Goal: Task Accomplishment & Management: Complete application form

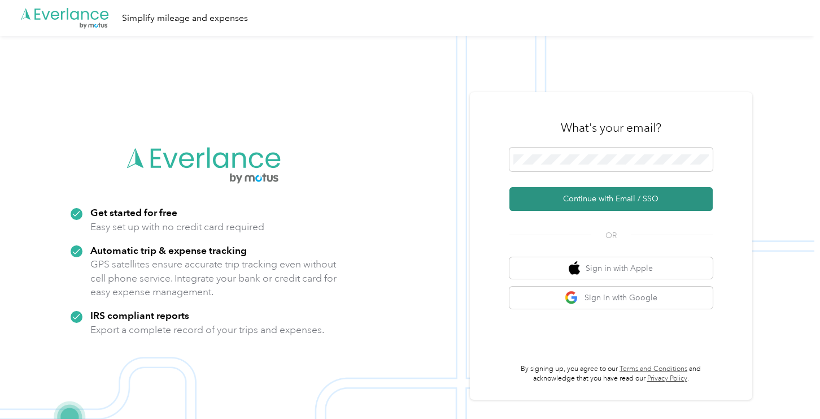
click at [620, 197] on button "Continue with Email / SSO" at bounding box center [610, 199] width 203 height 24
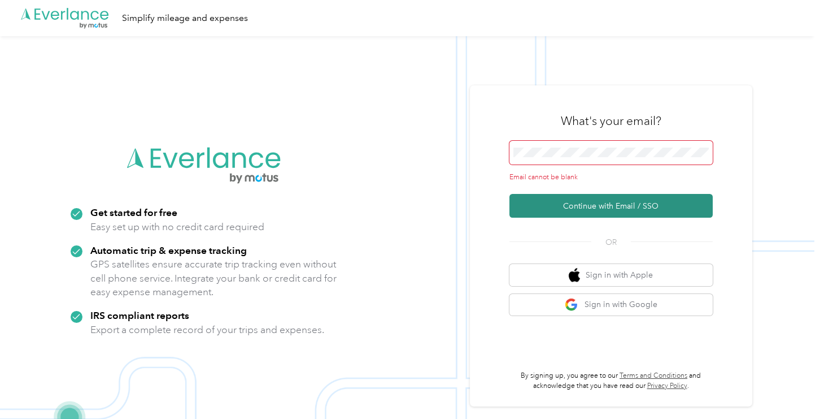
click at [620, 203] on button "Continue with Email / SSO" at bounding box center [610, 206] width 203 height 24
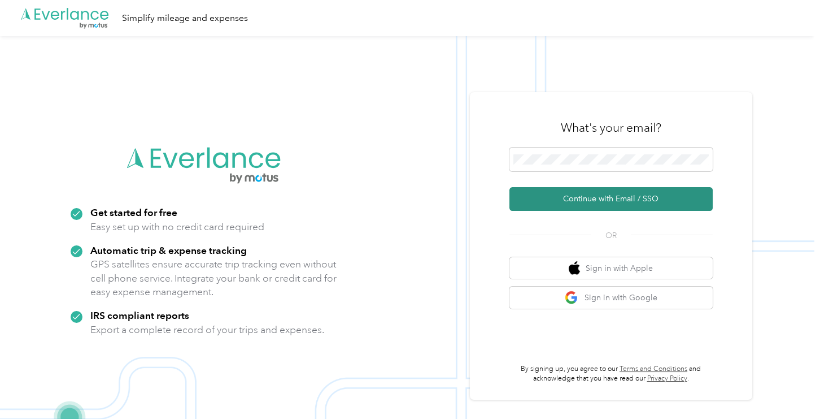
click at [596, 201] on button "Continue with Email / SSO" at bounding box center [610, 199] width 203 height 24
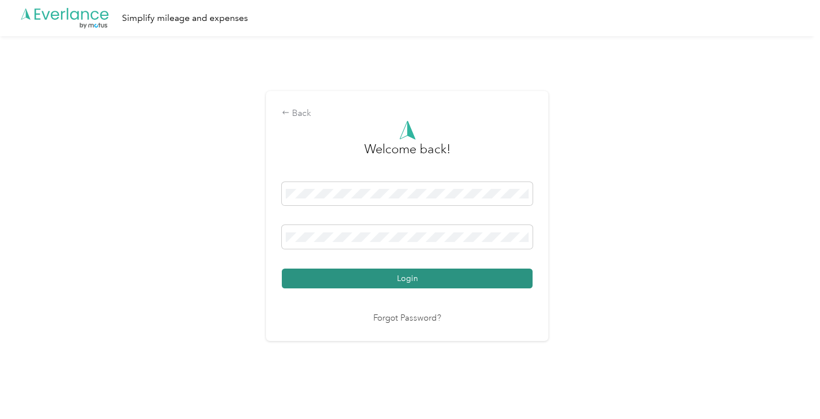
click at [421, 275] on button "Login" at bounding box center [407, 278] width 251 height 20
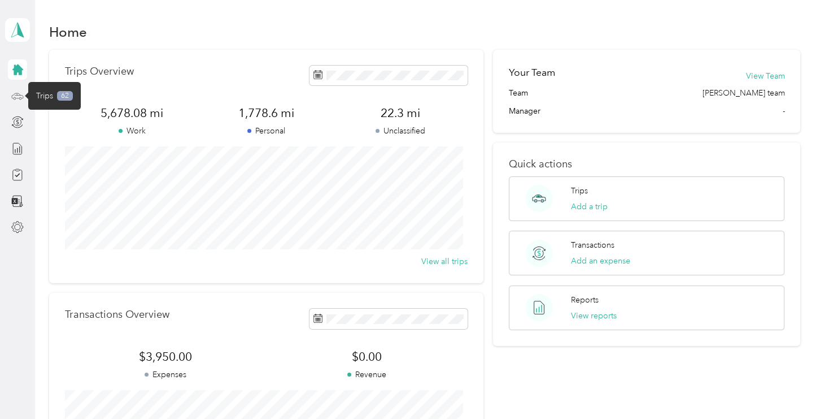
click at [18, 98] on icon at bounding box center [17, 96] width 12 height 12
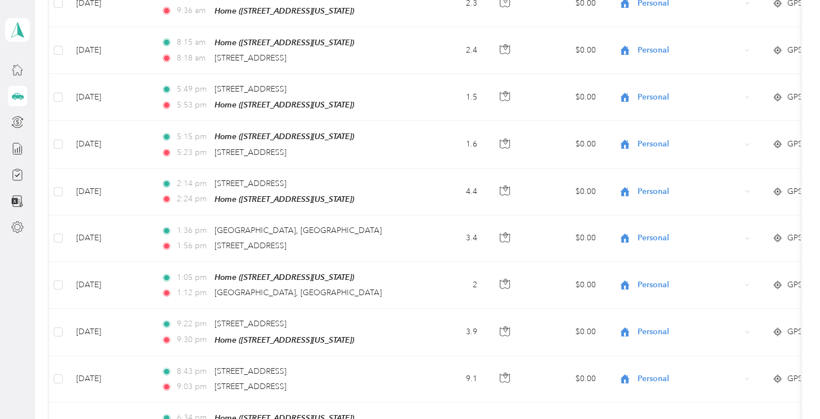
scroll to position [1017, 0]
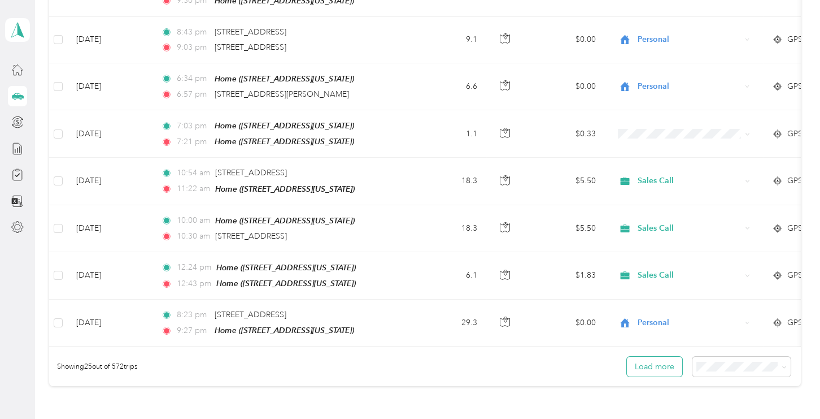
click at [646, 361] on button "Load more" at bounding box center [654, 366] width 55 height 20
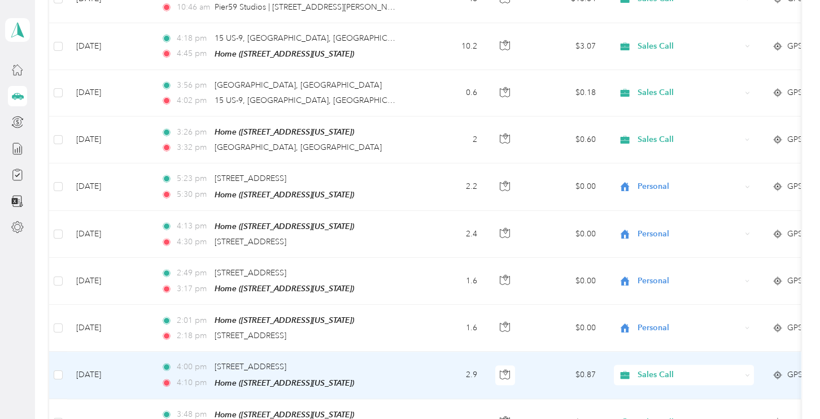
scroll to position [2295, 0]
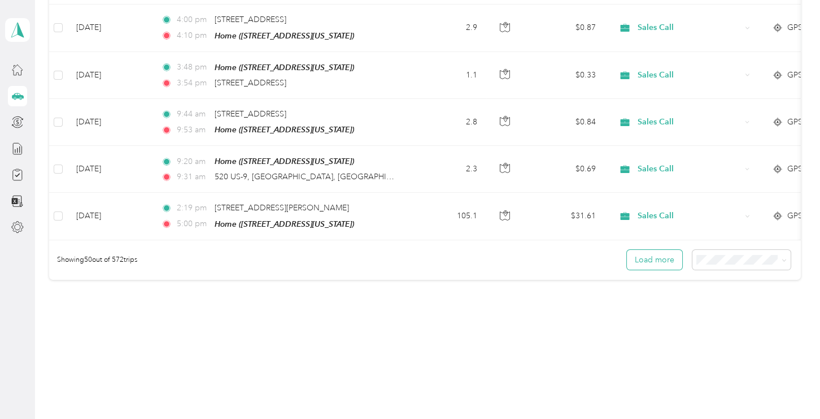
click at [635, 250] on button "Load more" at bounding box center [654, 260] width 55 height 20
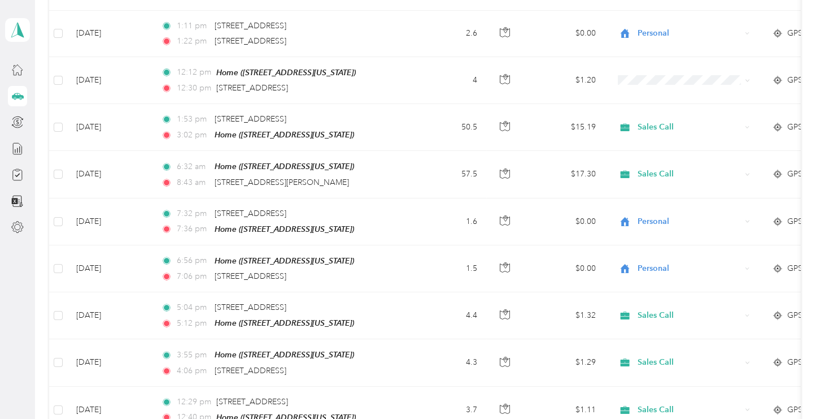
scroll to position [3311, 0]
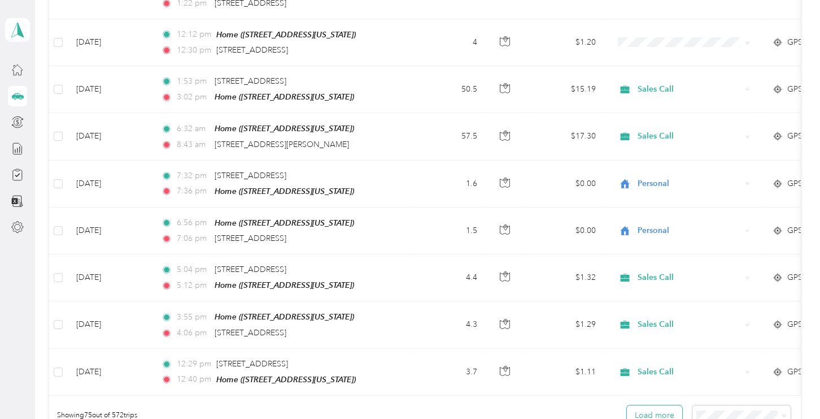
click at [637, 405] on button "Load more" at bounding box center [654, 415] width 55 height 20
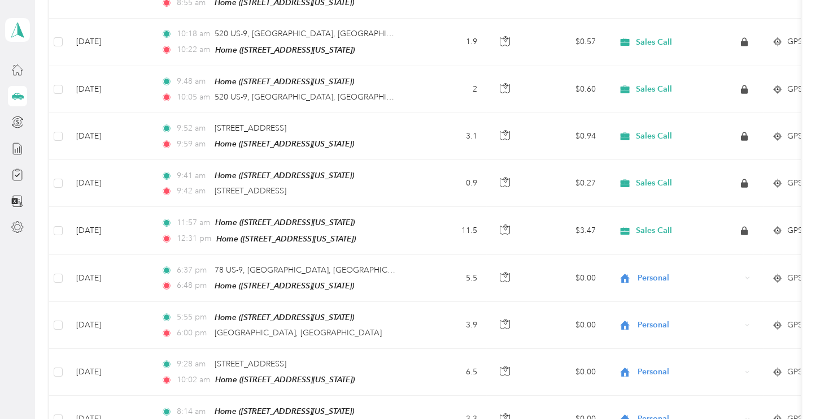
scroll to position [4159, 0]
click at [13, 146] on icon at bounding box center [17, 148] width 8 height 11
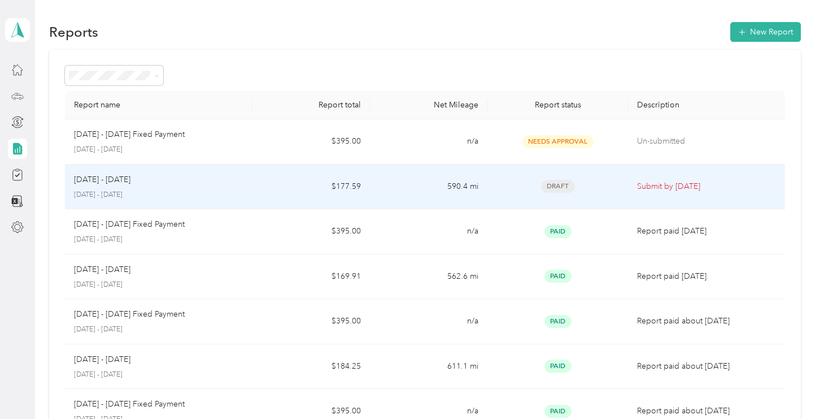
click at [650, 186] on p "Submit by [DATE]" at bounding box center [706, 186] width 138 height 12
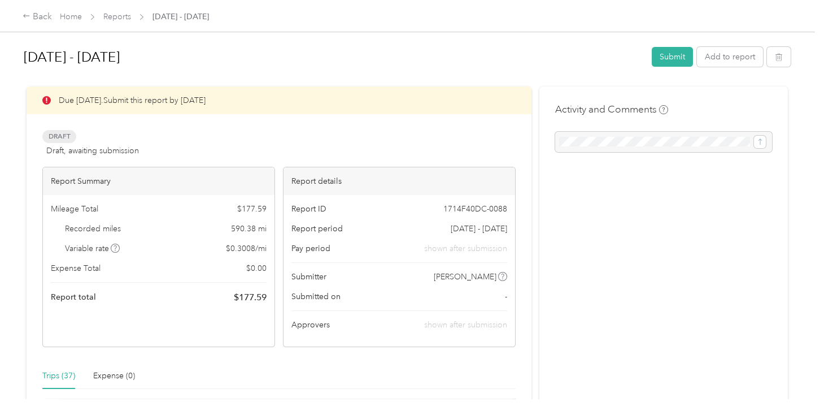
click at [571, 139] on div at bounding box center [663, 142] width 217 height 20
click at [656, 47] on button "Submit" at bounding box center [672, 57] width 41 height 20
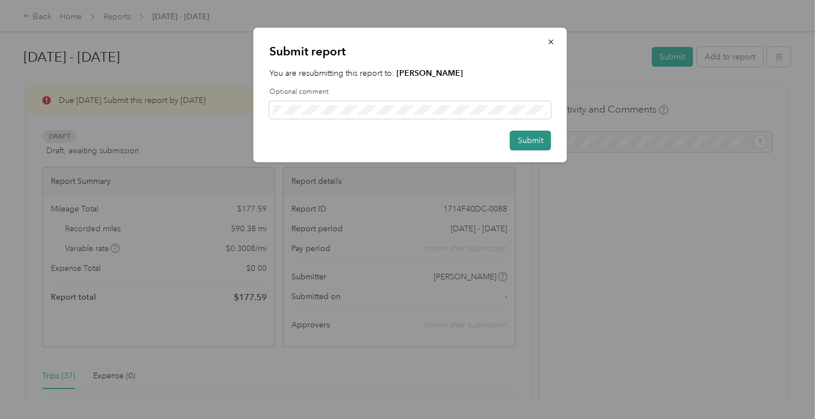
click at [516, 141] on button "Submit" at bounding box center [530, 140] width 41 height 20
